Goal: Task Accomplishment & Management: Manage account settings

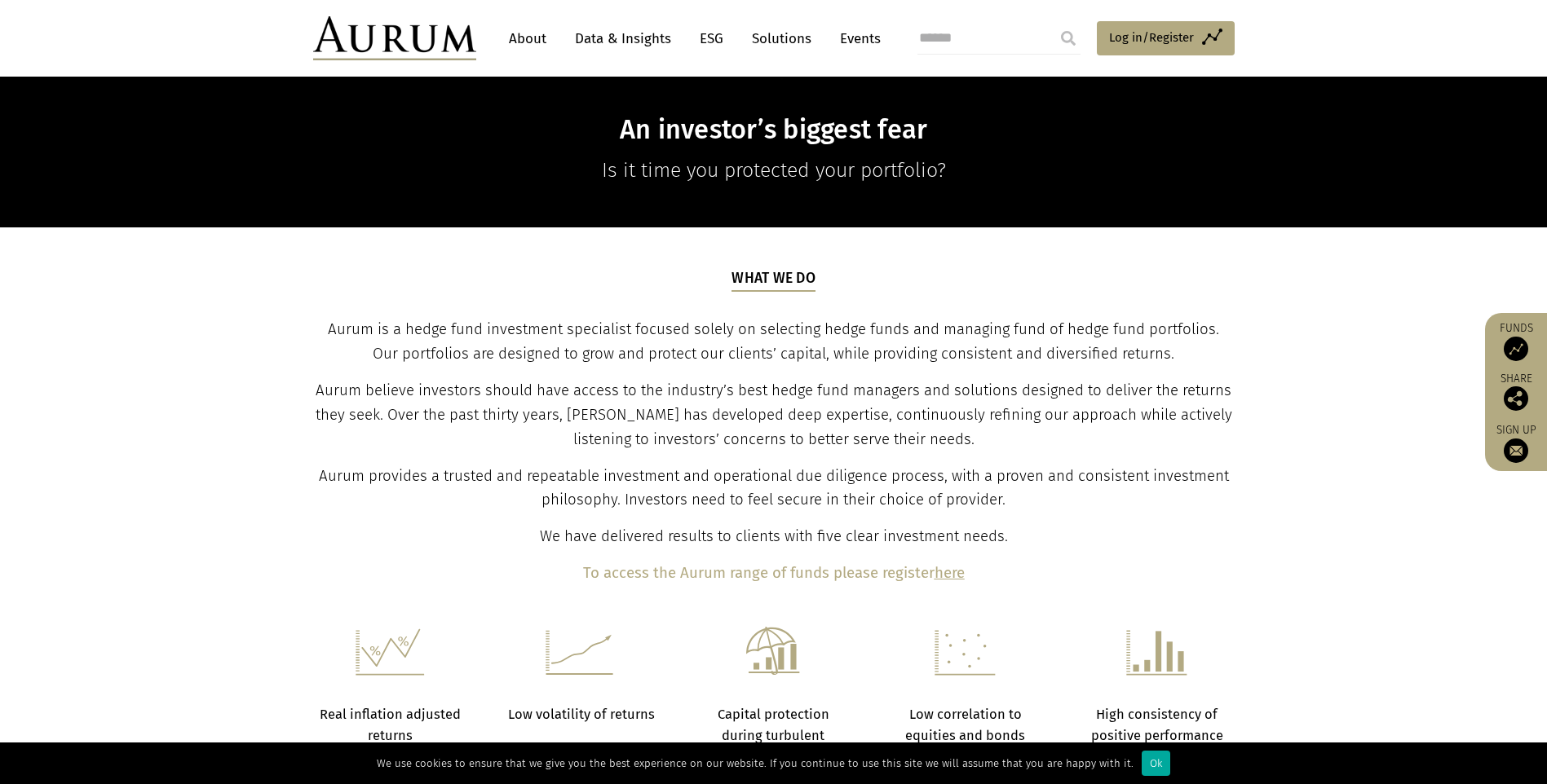
scroll to position [433, 0]
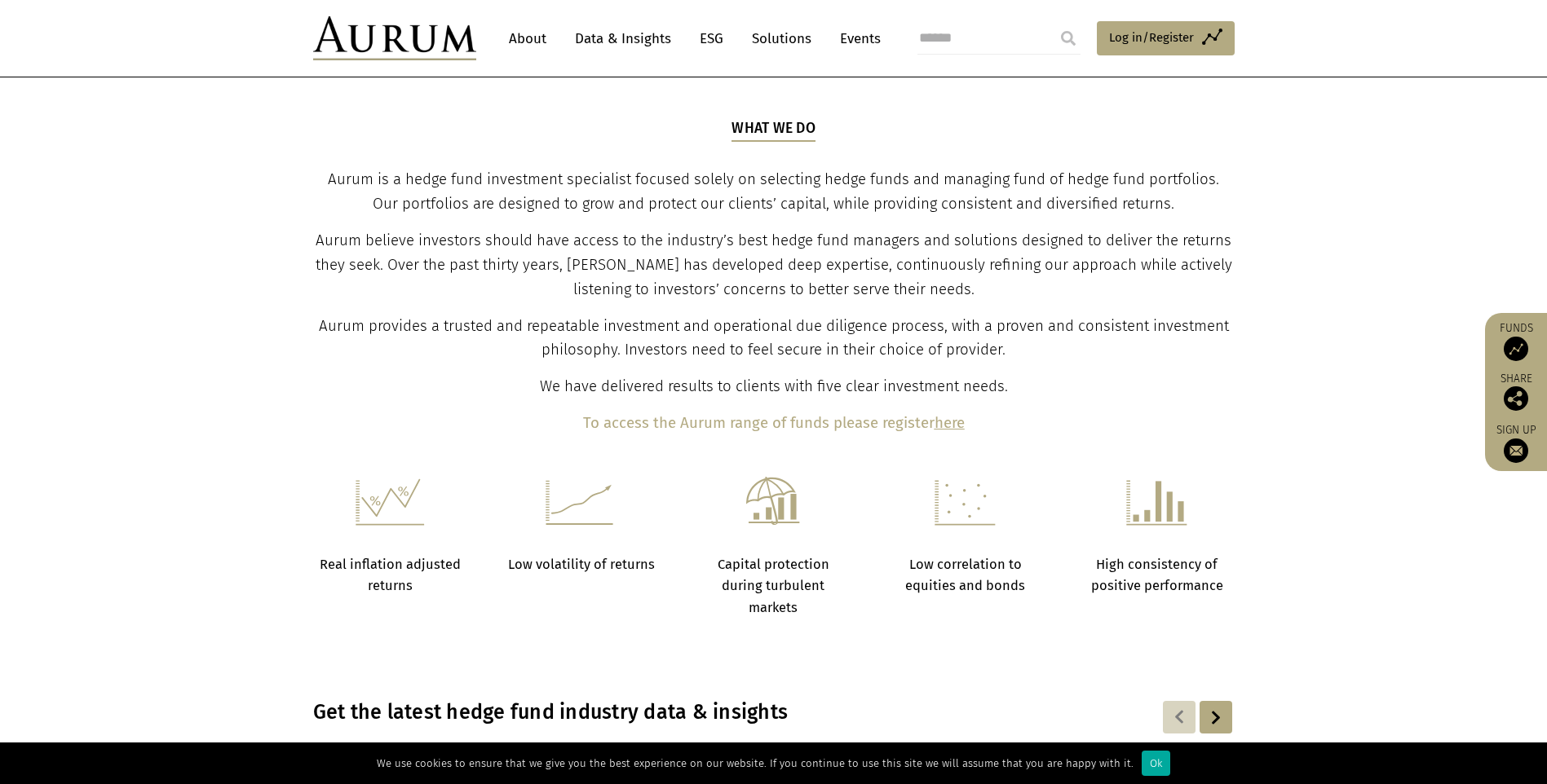
scroll to position [486, 0]
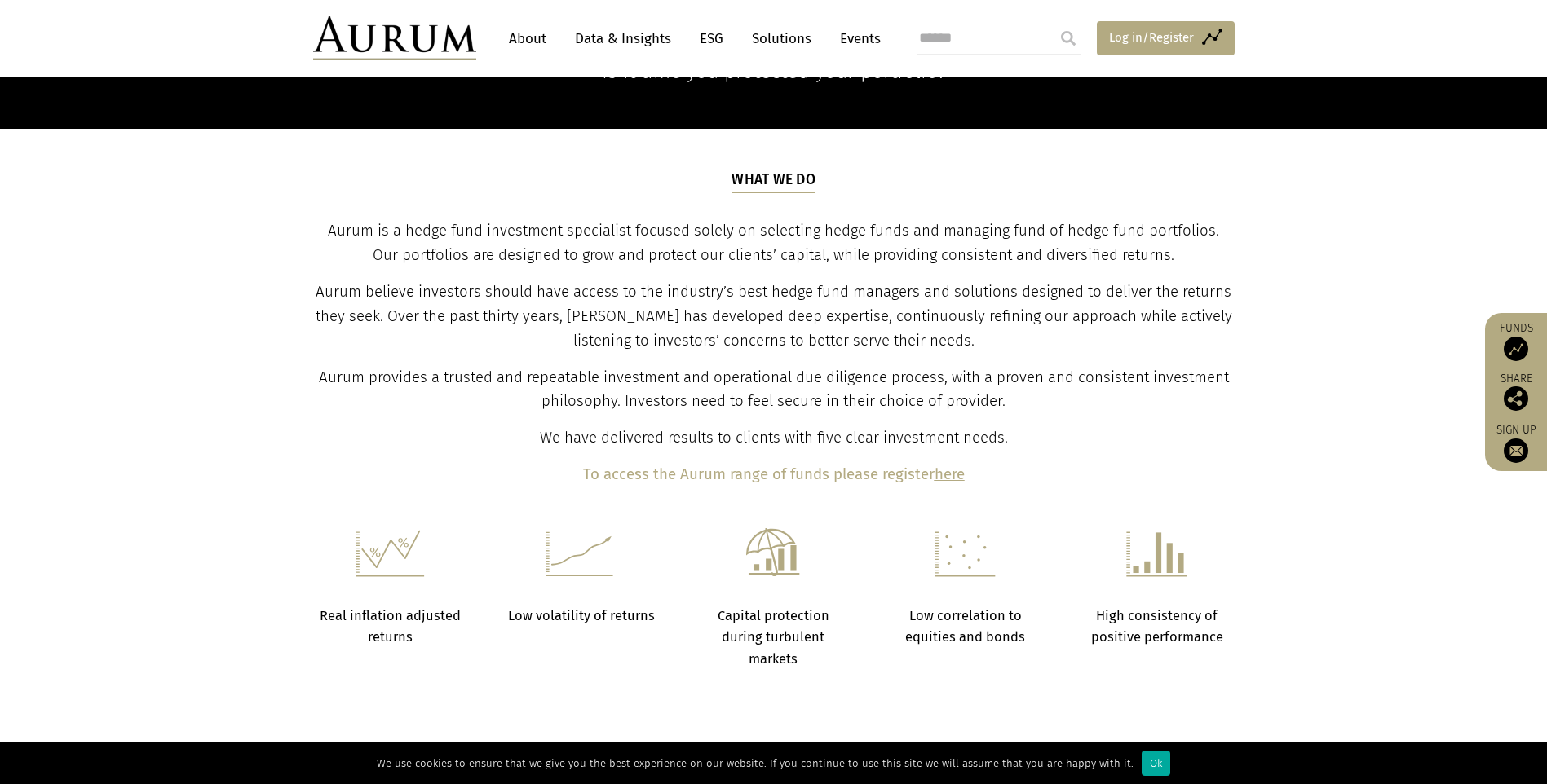
click at [1129, 40] on span "Log in/Register" at bounding box center [1151, 38] width 85 height 20
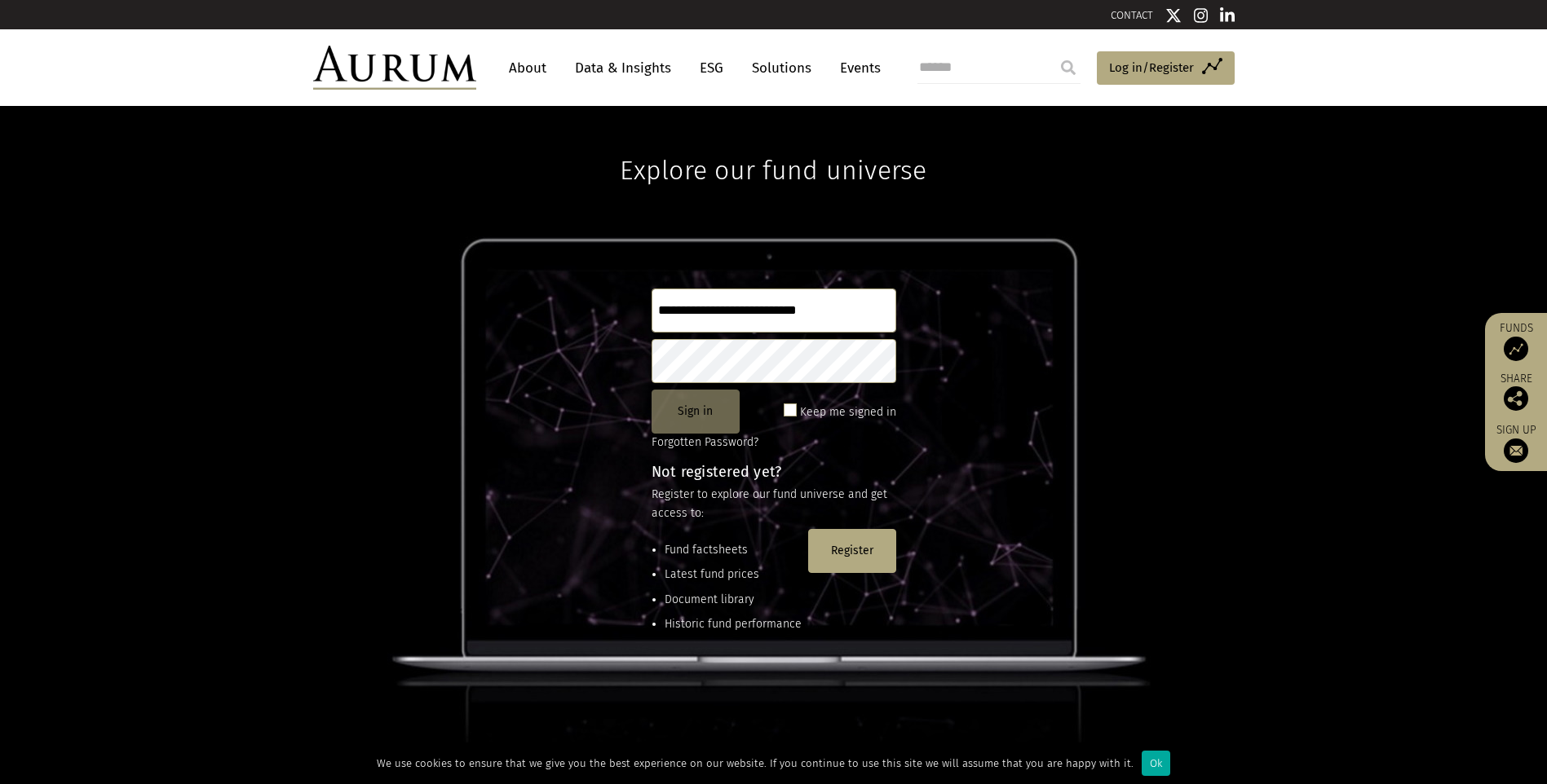
click at [713, 420] on button "Sign in" at bounding box center [696, 411] width 88 height 44
click at [711, 411] on button "Sign in" at bounding box center [696, 411] width 88 height 44
click at [700, 423] on button "Sign in" at bounding box center [696, 411] width 88 height 44
click at [725, 305] on input "**********" at bounding box center [774, 310] width 245 height 44
type input "**********"
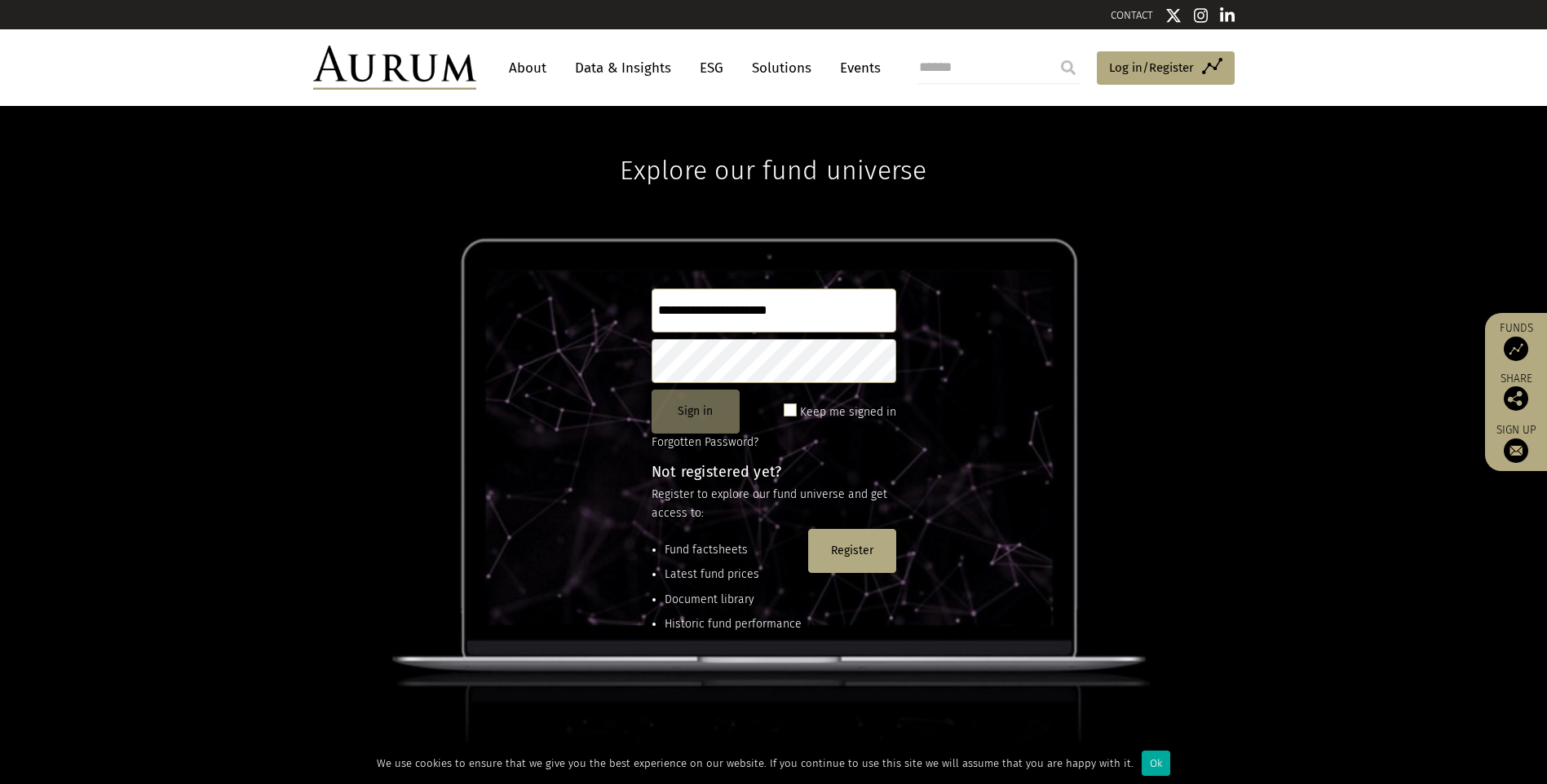
click at [672, 405] on button "Sign in" at bounding box center [696, 411] width 88 height 44
click at [681, 413] on button "Sign in" at bounding box center [696, 411] width 88 height 44
click at [693, 416] on button "Sign in" at bounding box center [696, 411] width 88 height 44
click at [711, 405] on button "Sign in" at bounding box center [696, 411] width 88 height 44
click at [695, 414] on button "Sign in" at bounding box center [696, 411] width 88 height 44
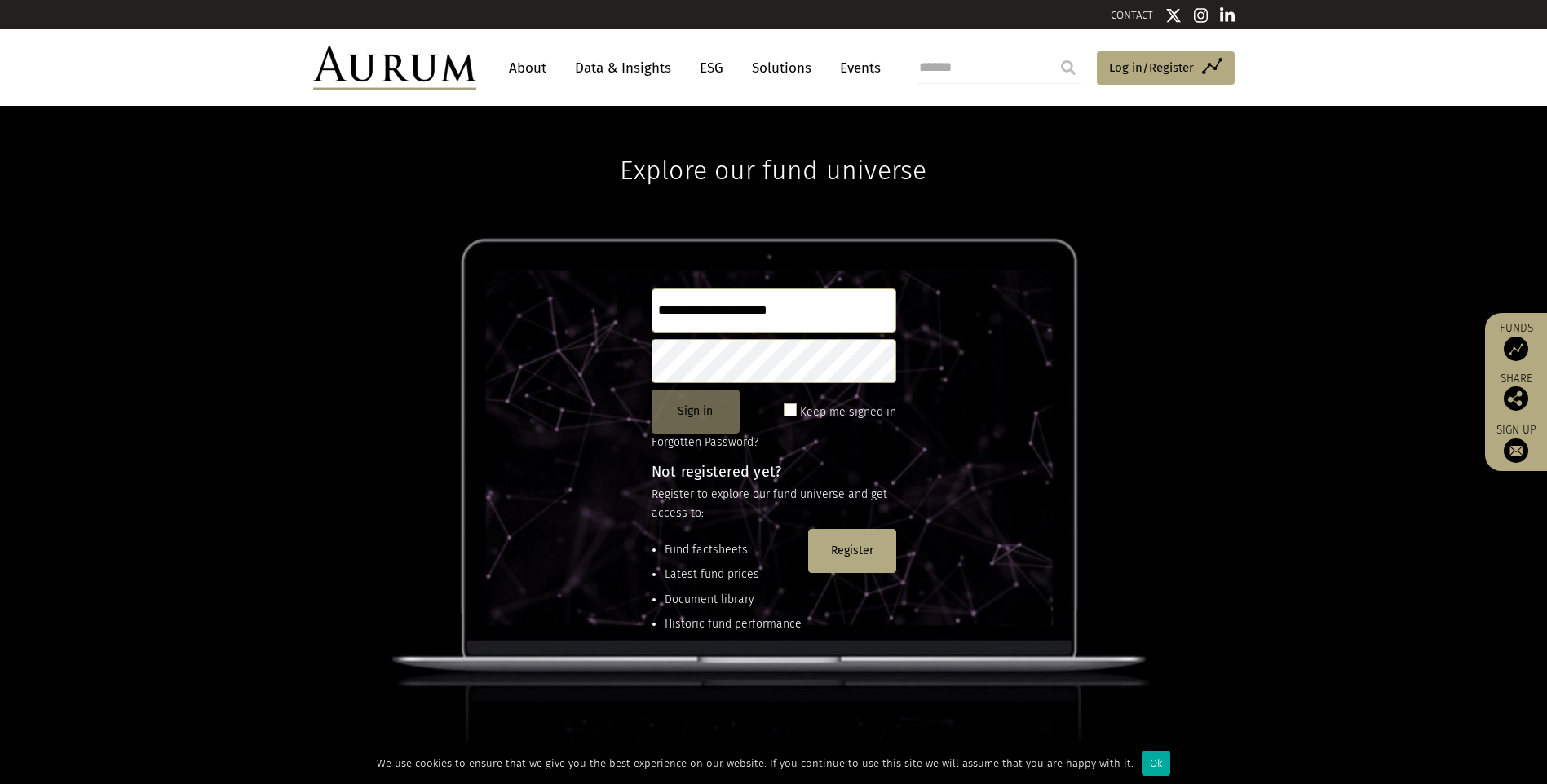
click at [695, 407] on button "Sign in" at bounding box center [696, 411] width 88 height 44
